Goal: Task Accomplishment & Management: Use online tool/utility

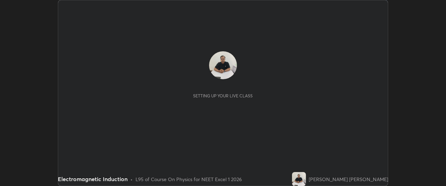
scroll to position [186, 446]
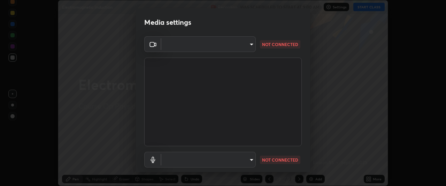
type input "0b0394df5398a873b7d047182dbff5bf8641b4882f7ce2760a0fef017966b62e"
type input "communications"
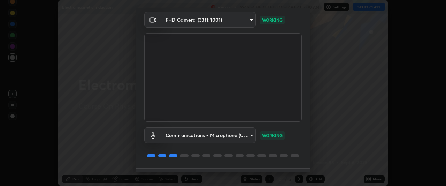
scroll to position [43, 0]
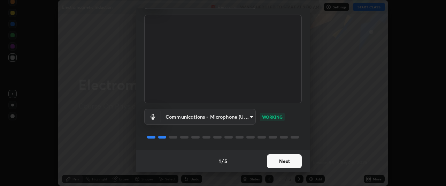
click at [291, 160] on button "Next" at bounding box center [284, 161] width 35 height 14
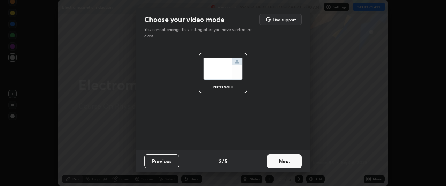
scroll to position [0, 0]
click at [290, 162] on button "Next" at bounding box center [284, 161] width 35 height 14
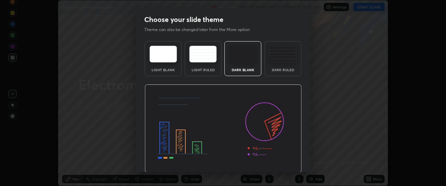
click at [290, 162] on img at bounding box center [223, 128] width 157 height 89
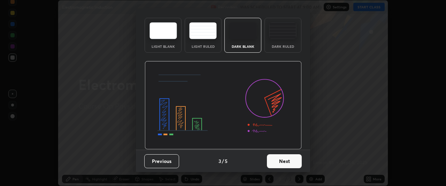
click at [289, 160] on button "Next" at bounding box center [284, 161] width 35 height 14
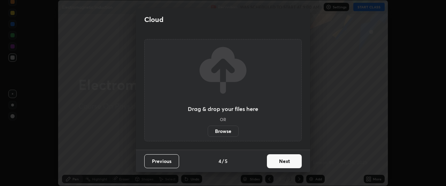
scroll to position [0, 0]
click at [291, 161] on button "Next" at bounding box center [284, 161] width 35 height 14
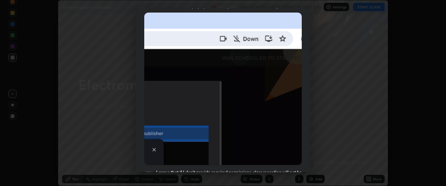
scroll to position [185, 0]
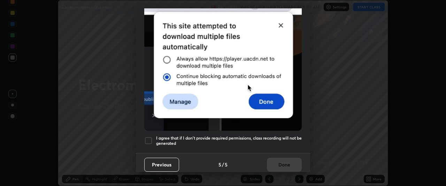
click at [288, 136] on h5 "I agree that if I don't provide required permissions, class recording will not …" at bounding box center [229, 140] width 146 height 11
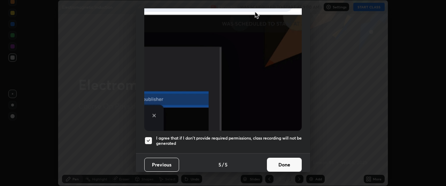
click at [288, 160] on button "Done" at bounding box center [284, 165] width 35 height 14
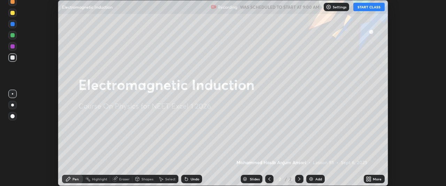
click at [374, 7] on button "START CLASS" at bounding box center [368, 7] width 31 height 8
